Goal: Information Seeking & Learning: Learn about a topic

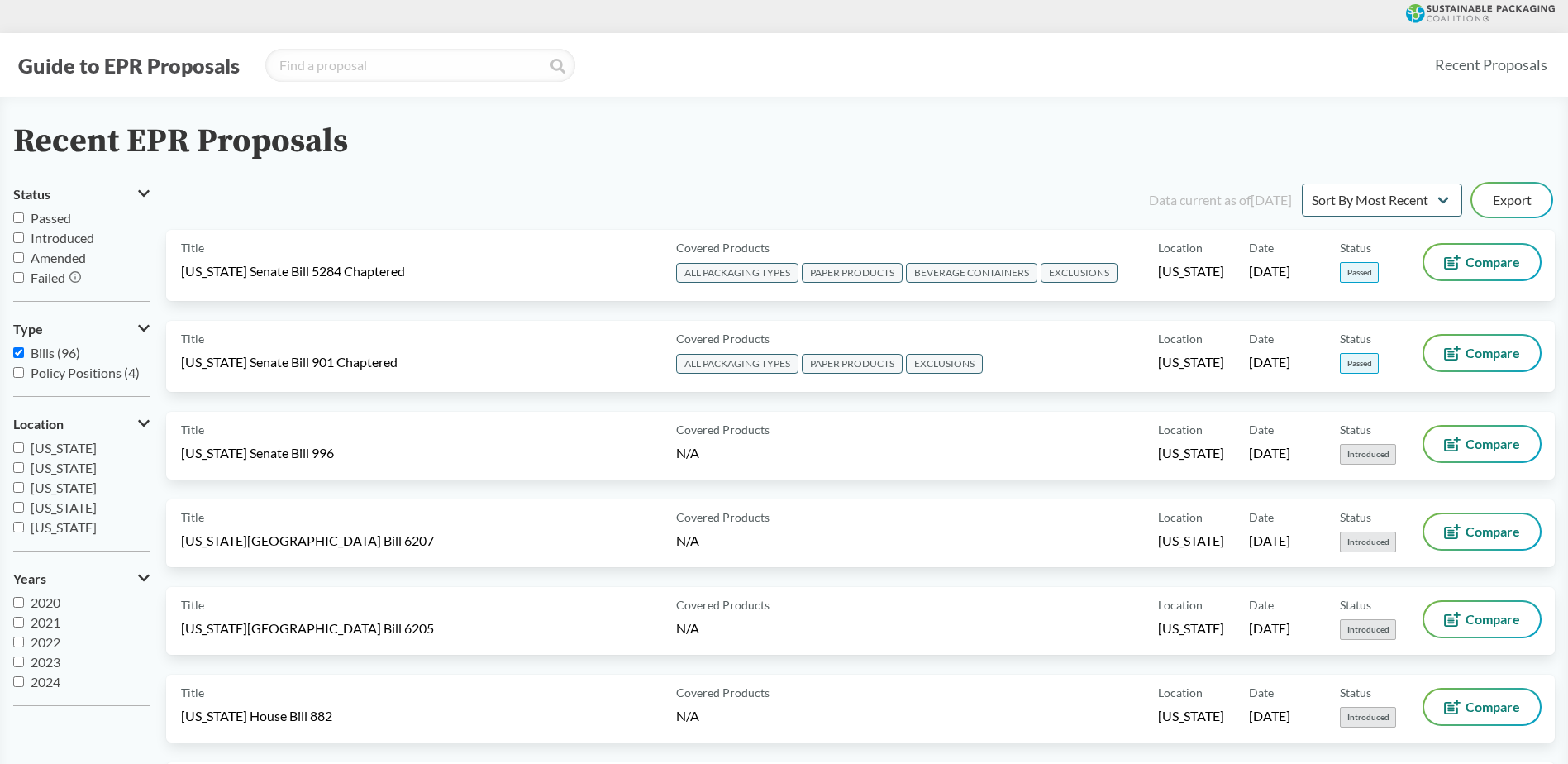
click at [18, 218] on input "Passed" at bounding box center [19, 217] width 11 height 11
checkbox input "true"
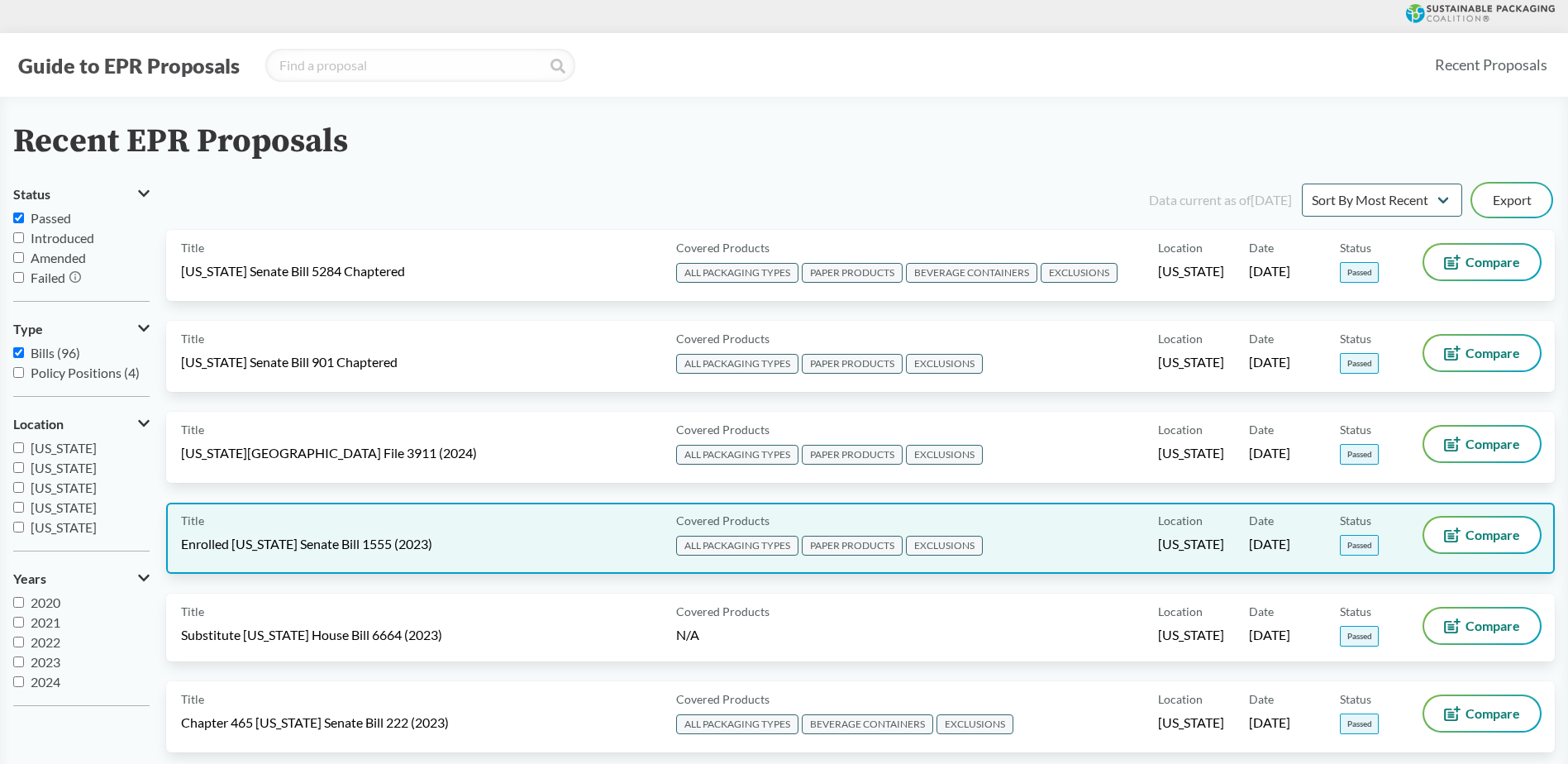
click at [267, 533] on div "Title Enrolled [US_STATE] Senate Bill 1555 (2023)" at bounding box center [425, 538] width 488 height 41
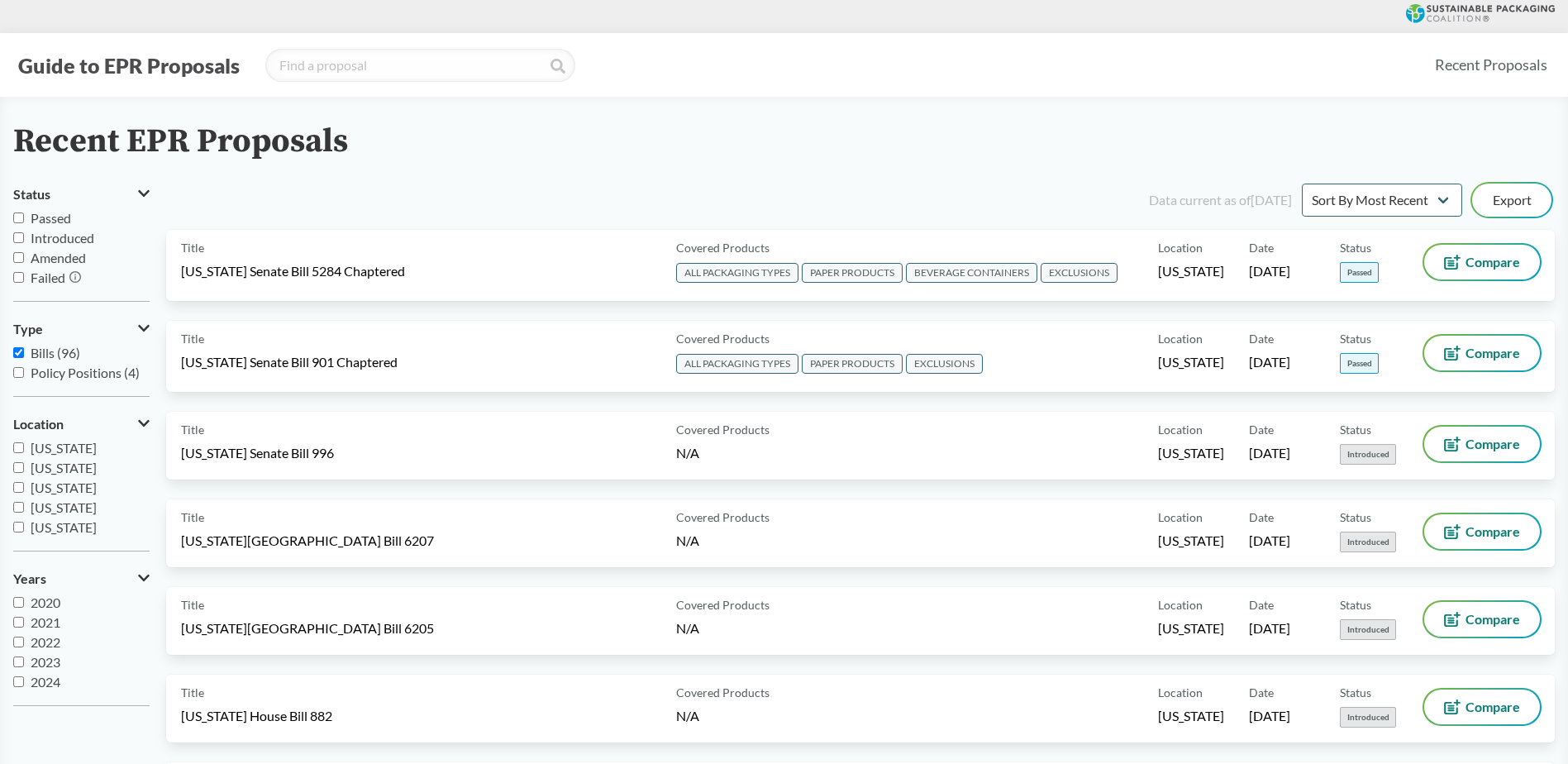
click at [14, 217] on input "Passed" at bounding box center [19, 217] width 11 height 11
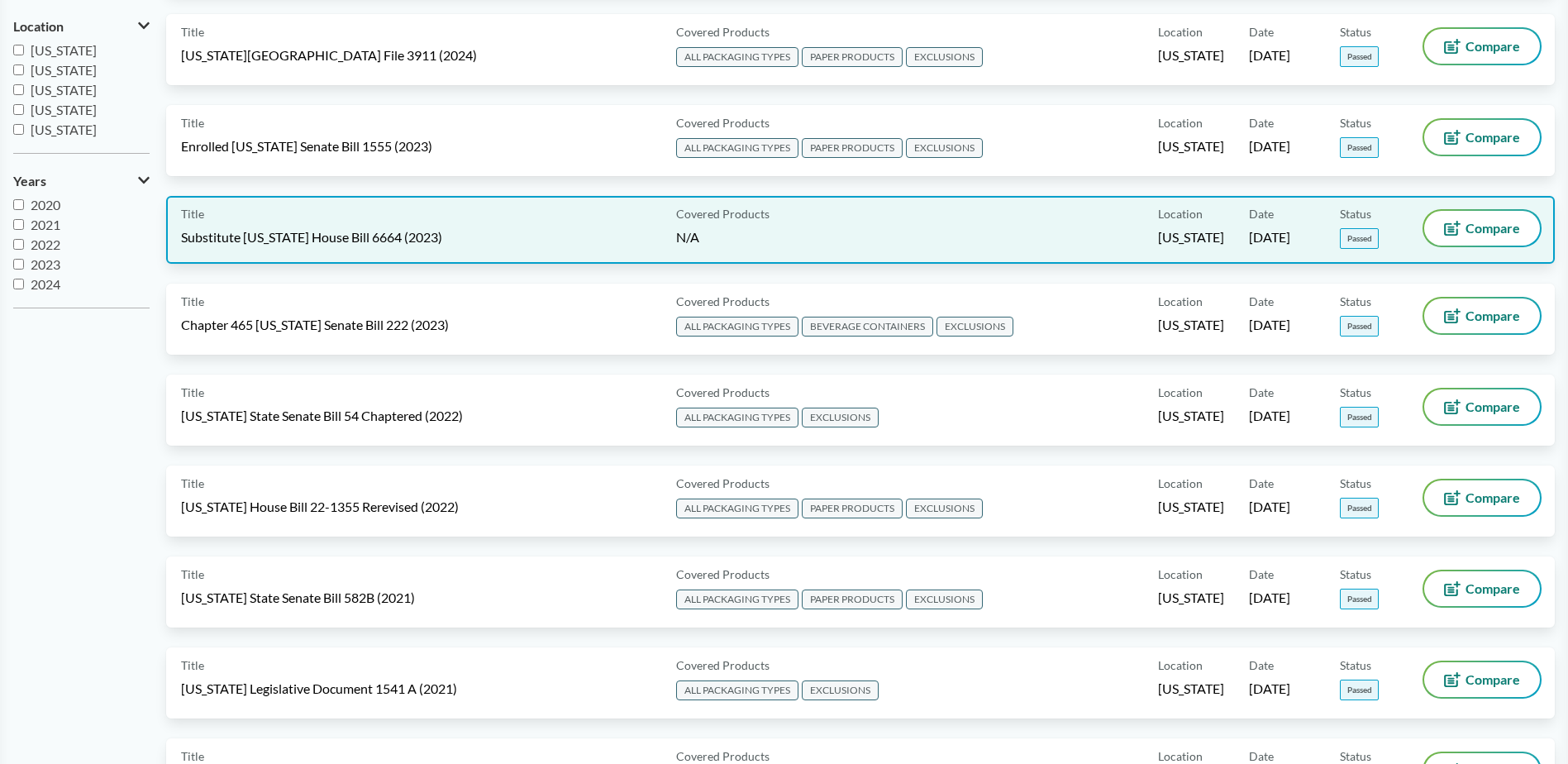
scroll to position [165, 0]
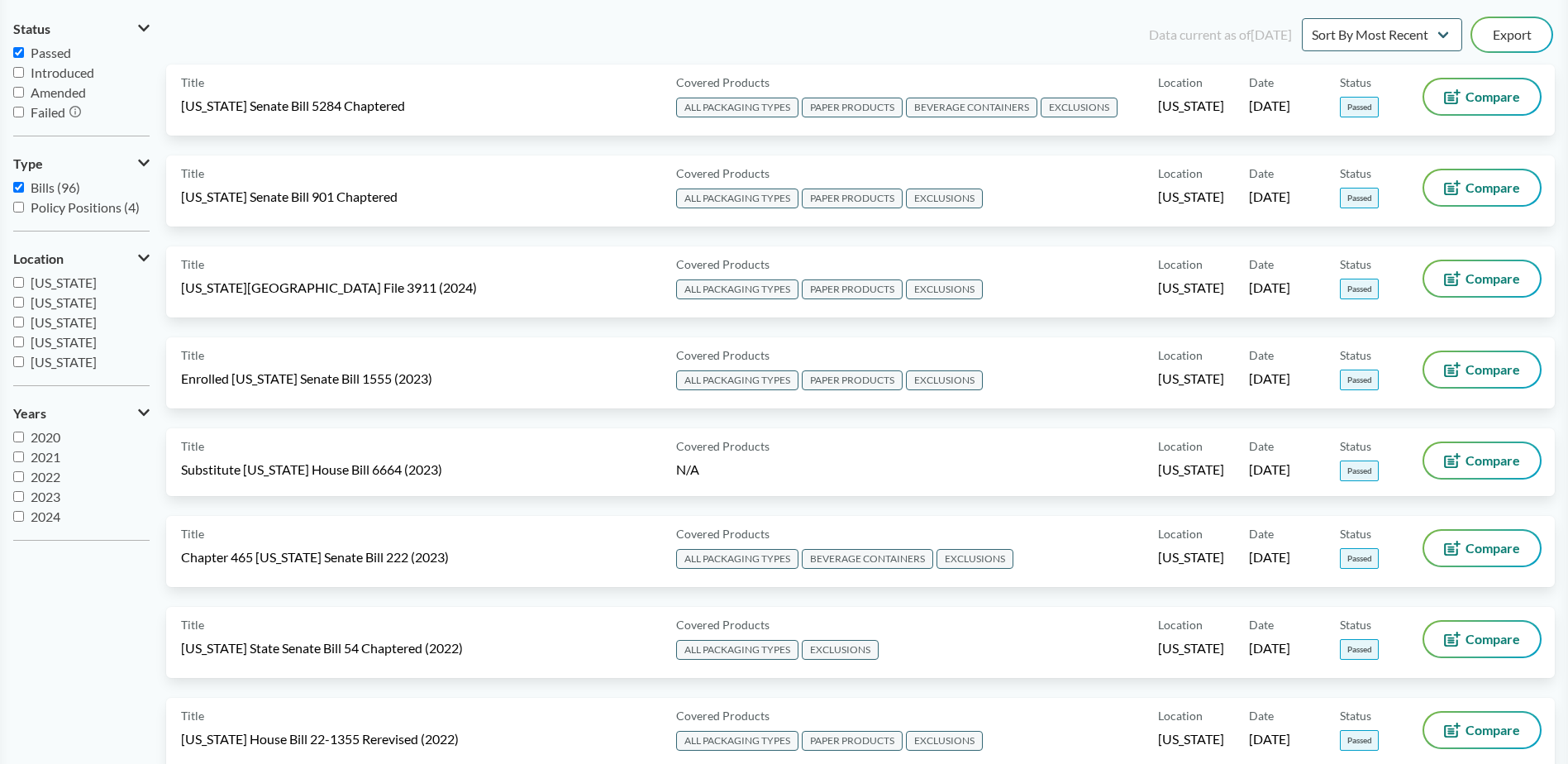
click at [21, 54] on input "Passed" at bounding box center [19, 52] width 11 height 11
checkbox input "false"
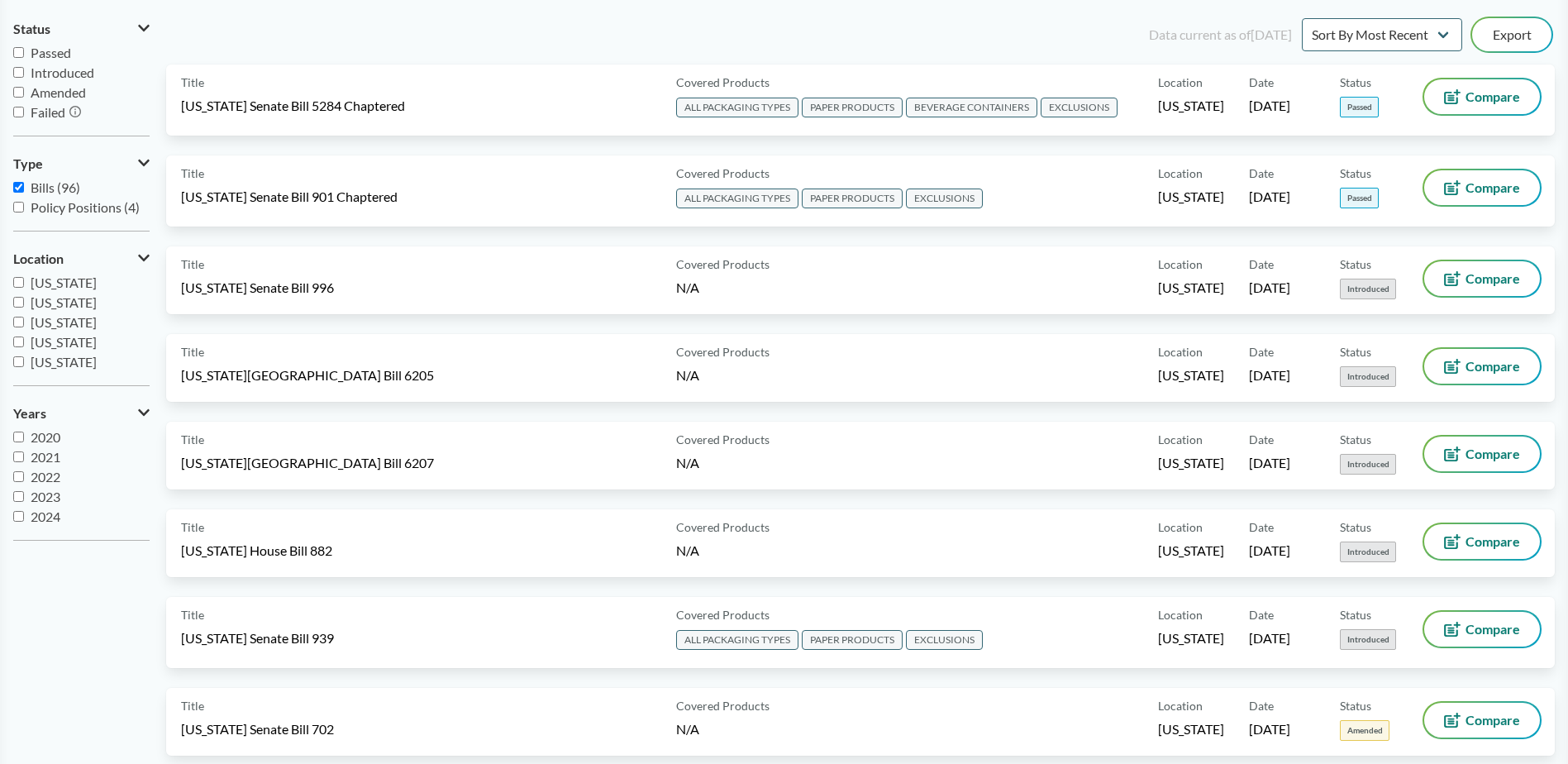
scroll to position [0, 0]
